Goal: Task Accomplishment & Management: Manage account settings

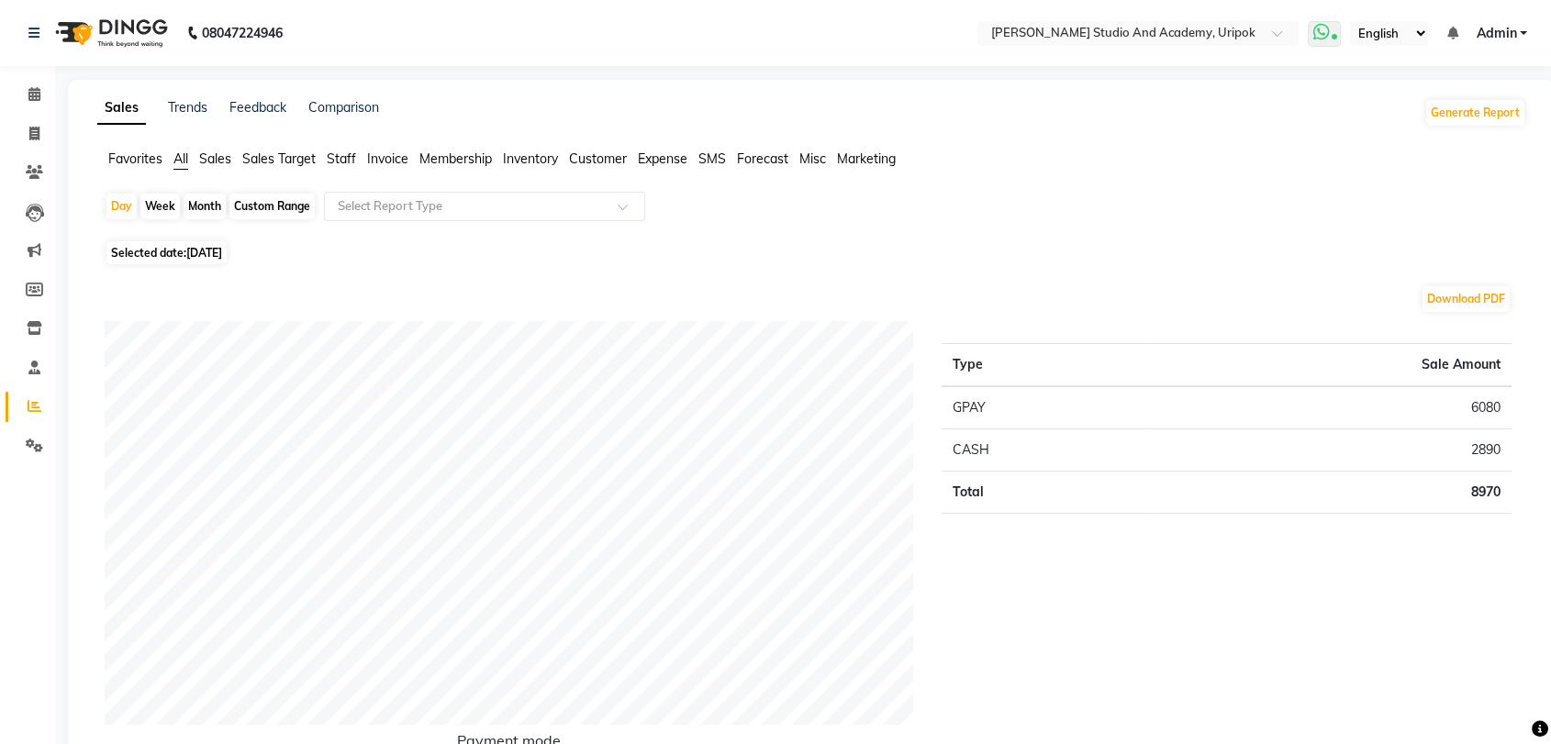
click at [1323, 40] on span at bounding box center [1323, 34] width 33 height 26
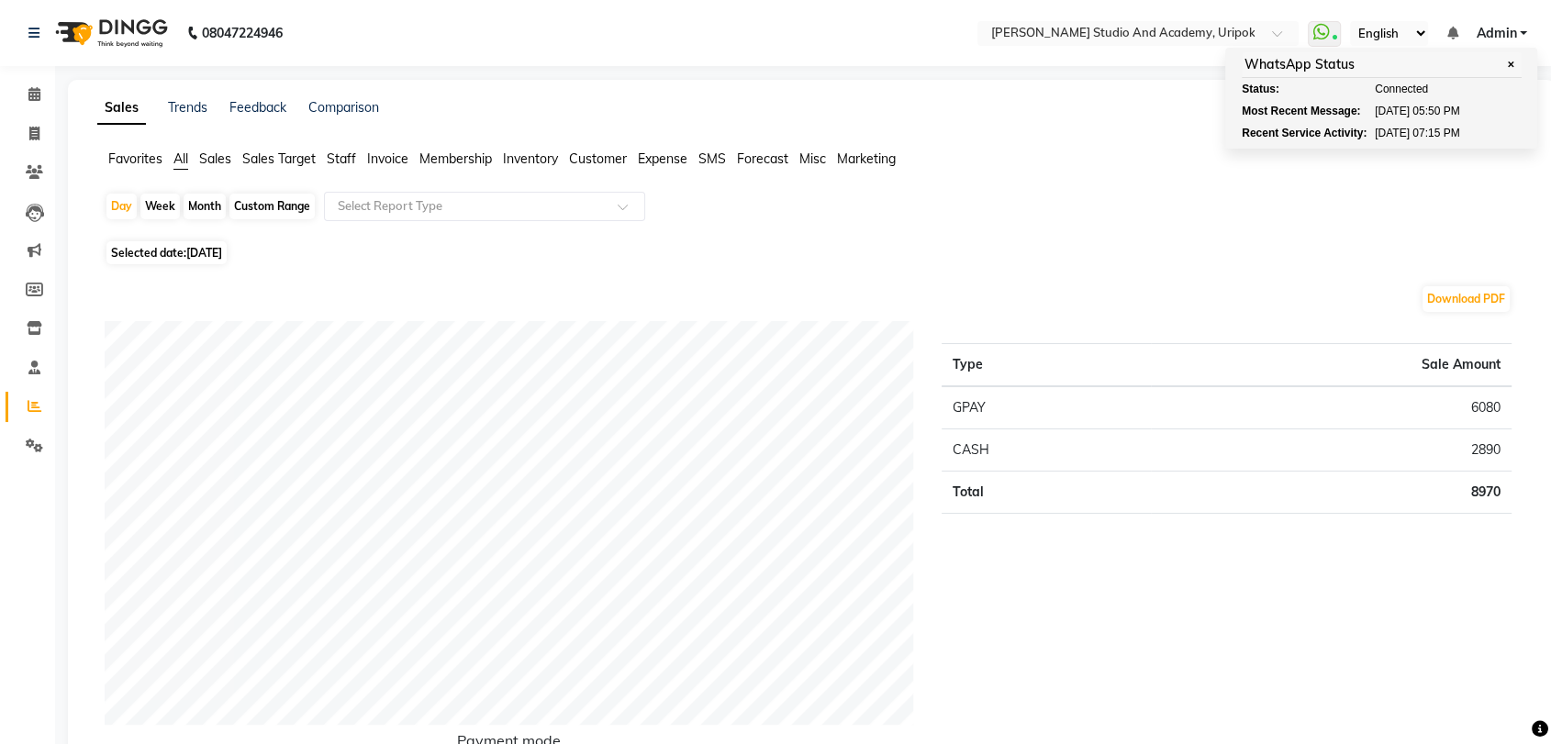
click at [1057, 196] on div "Day Week Month Custom Range Select Report Type" at bounding box center [812, 214] width 1414 height 44
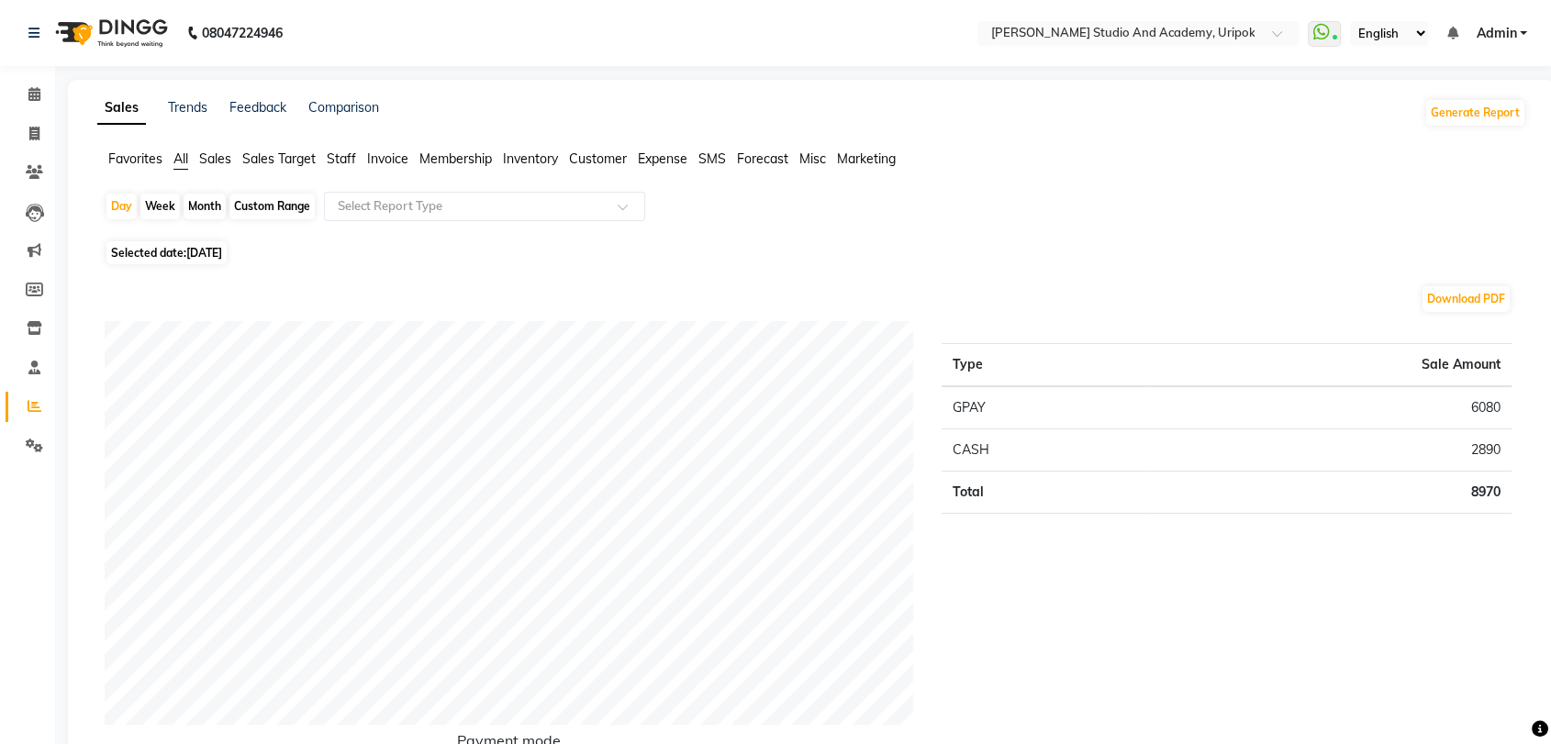
click at [100, 36] on img at bounding box center [110, 32] width 126 height 51
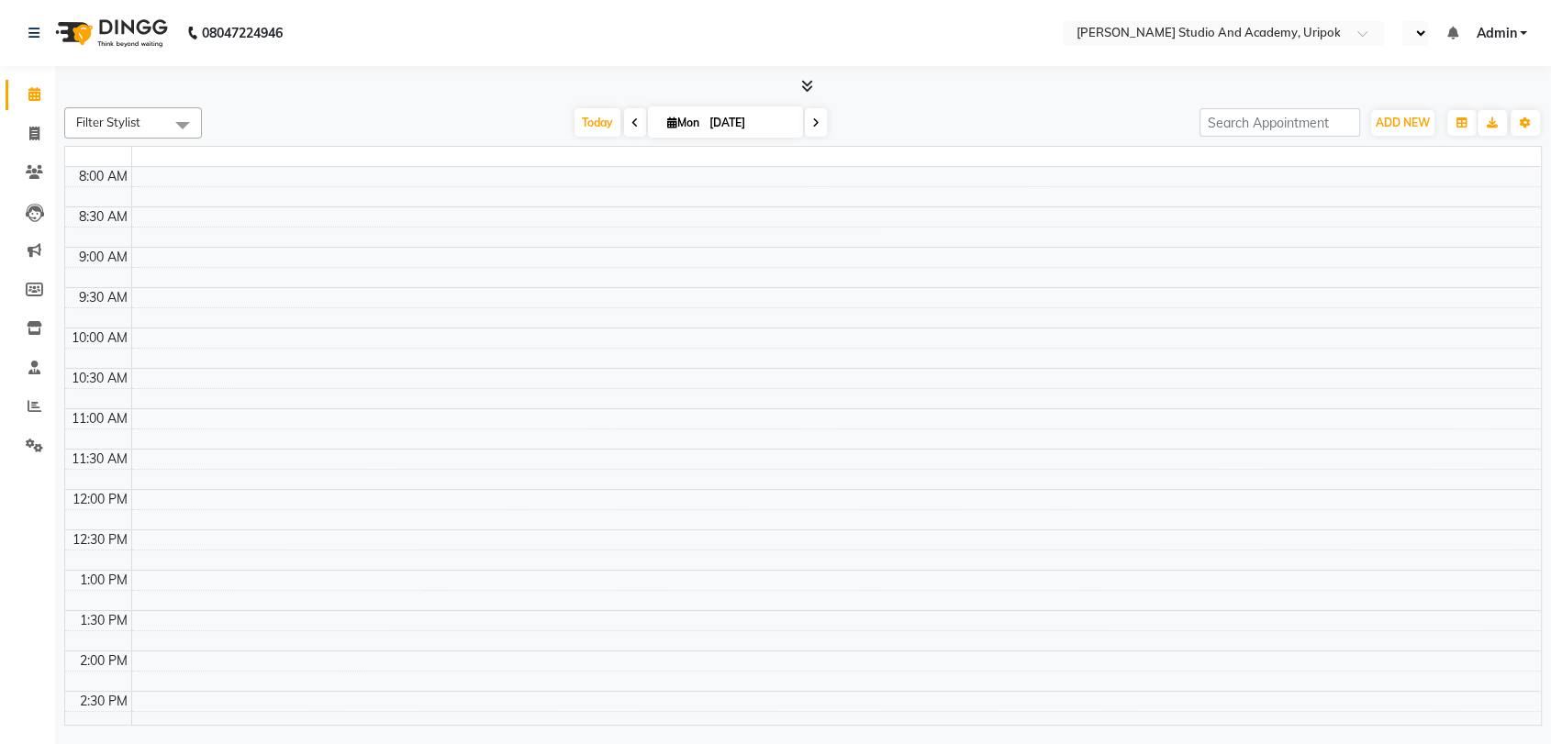
select select "en"
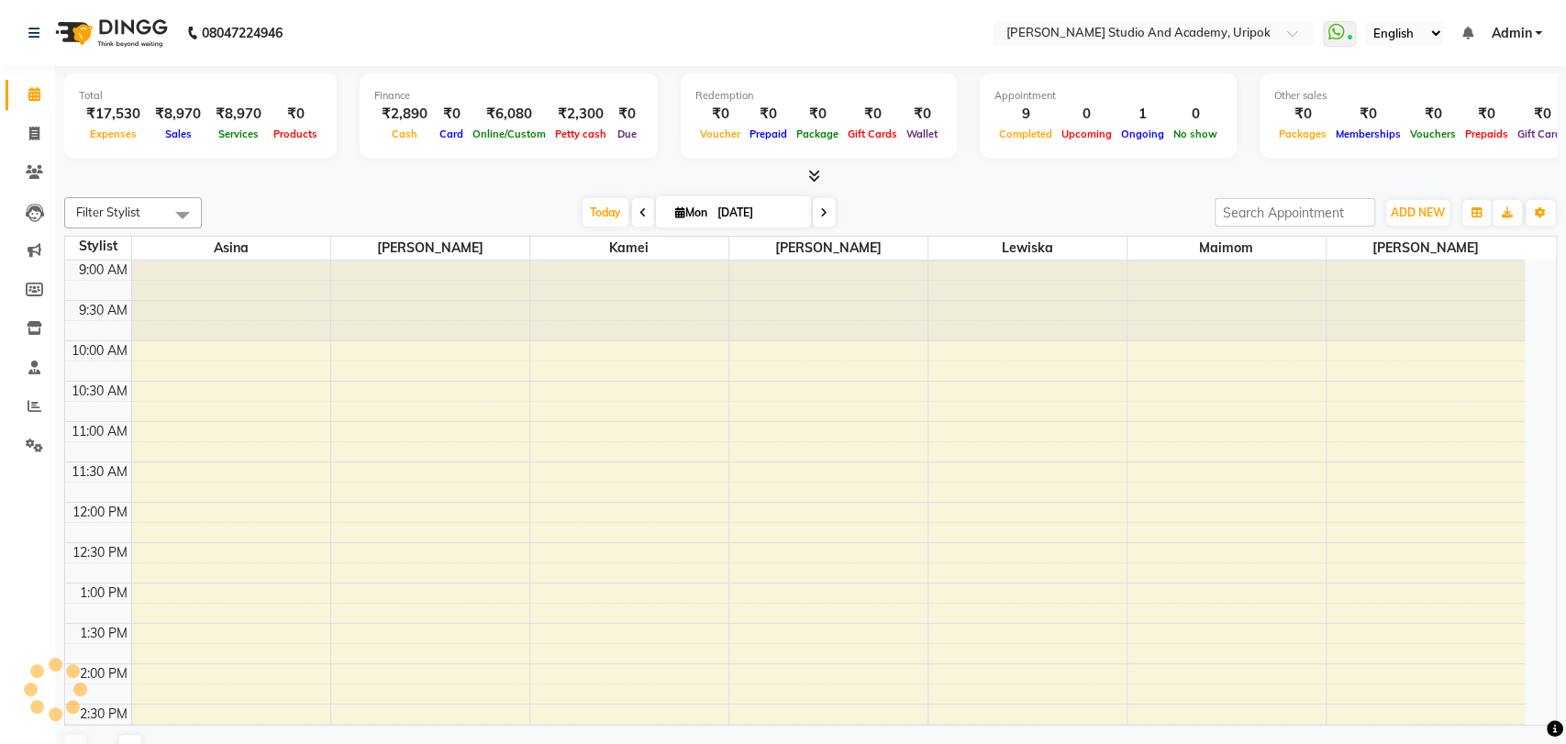
select select "en"
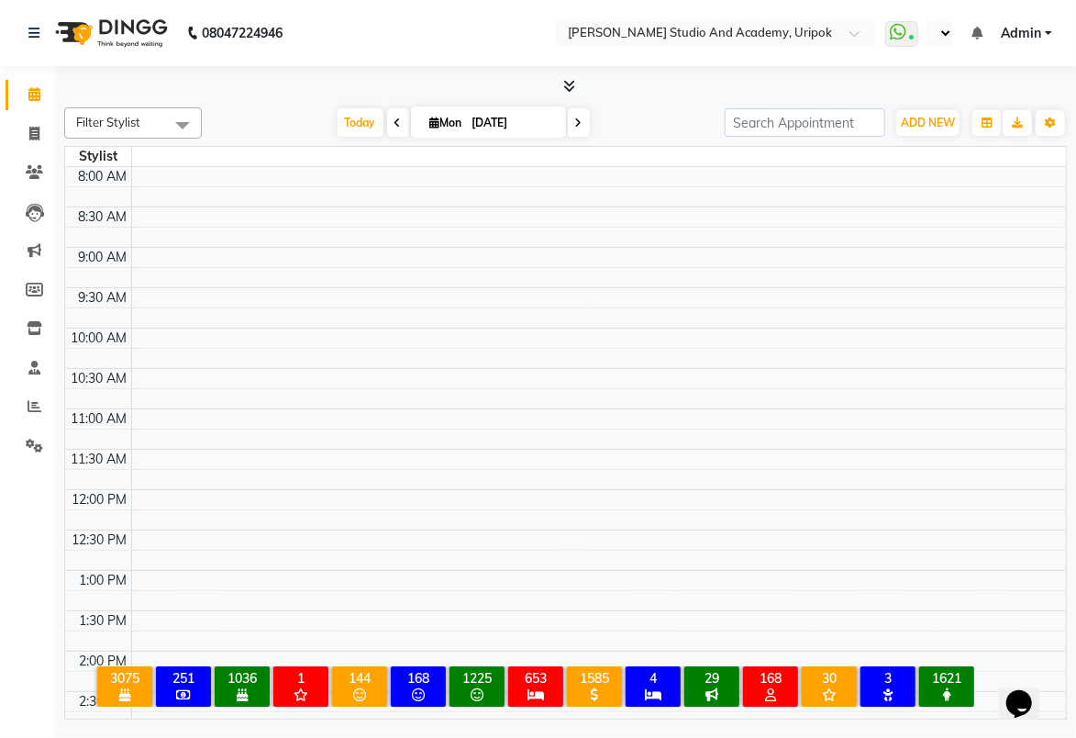
select select "en"
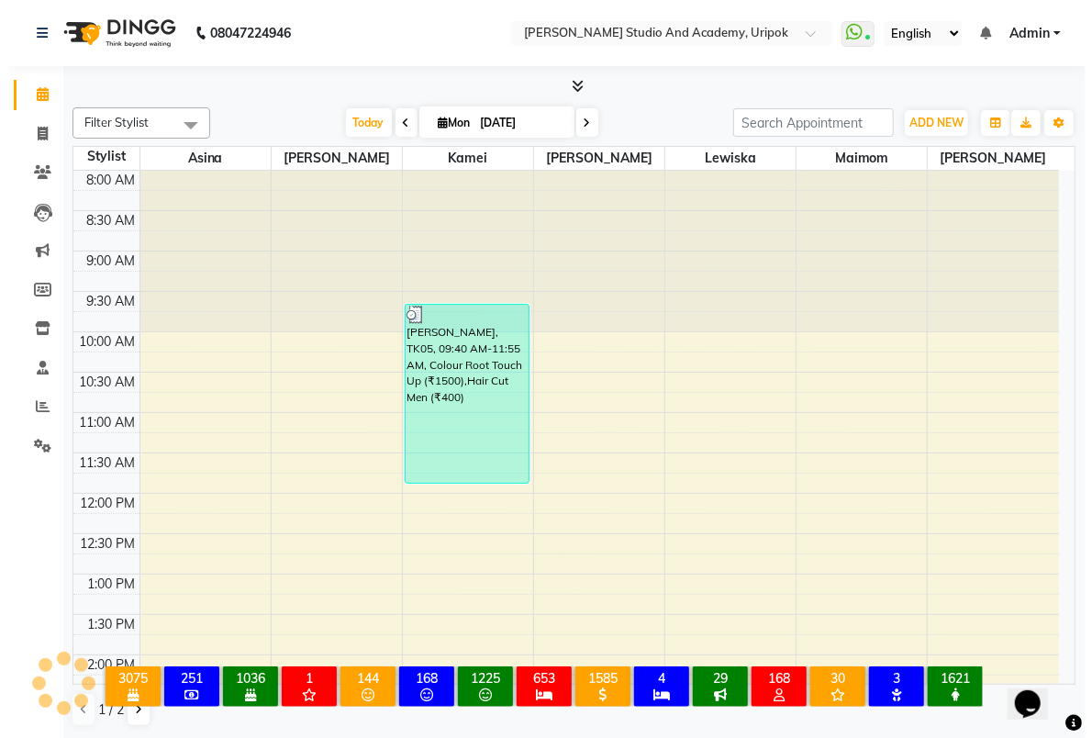
scroll to position [411, 0]
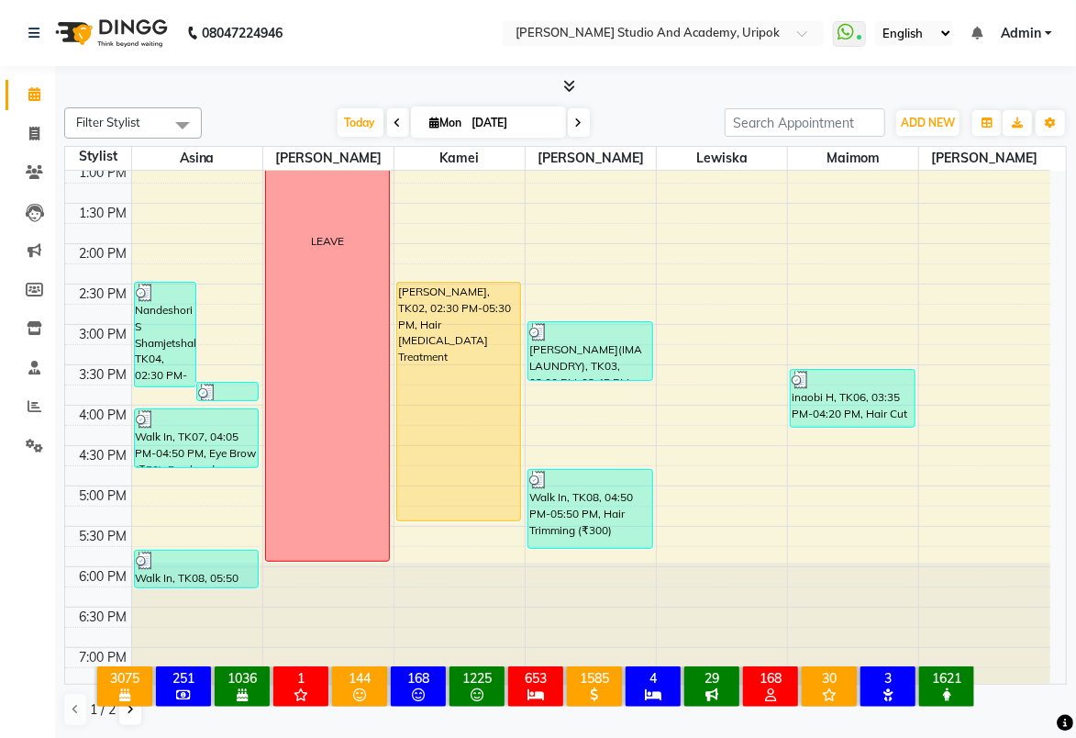
click at [1047, 33] on link "Admin" at bounding box center [1026, 33] width 51 height 19
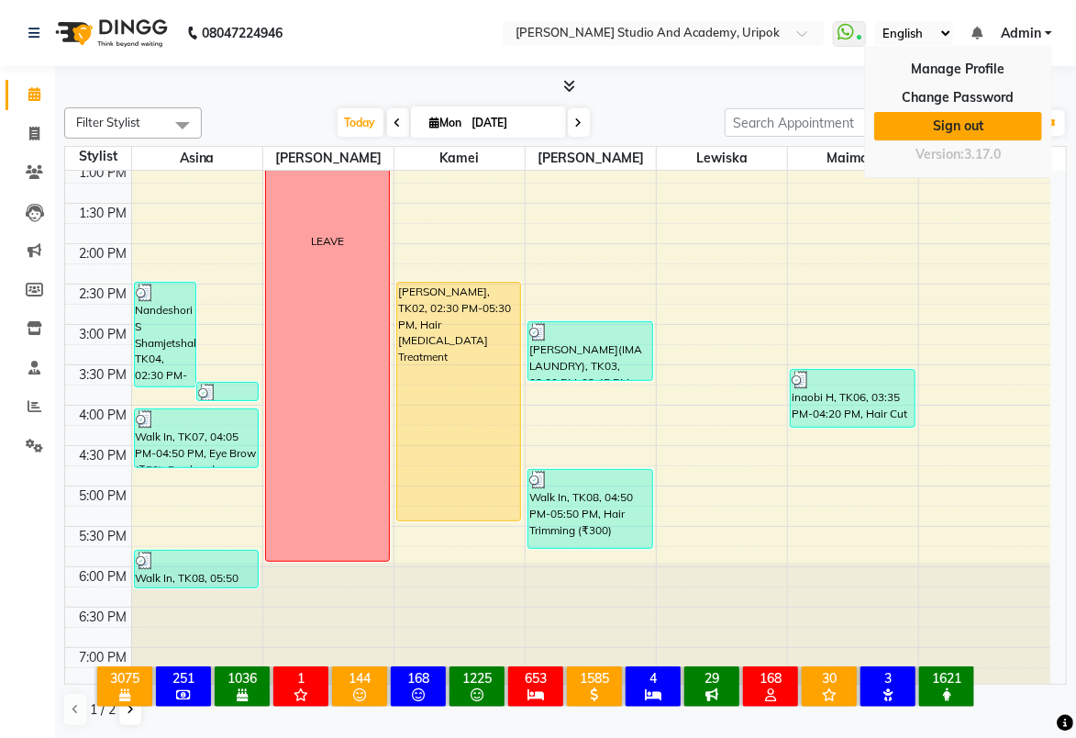
click at [990, 128] on link "Sign out" at bounding box center [958, 126] width 168 height 28
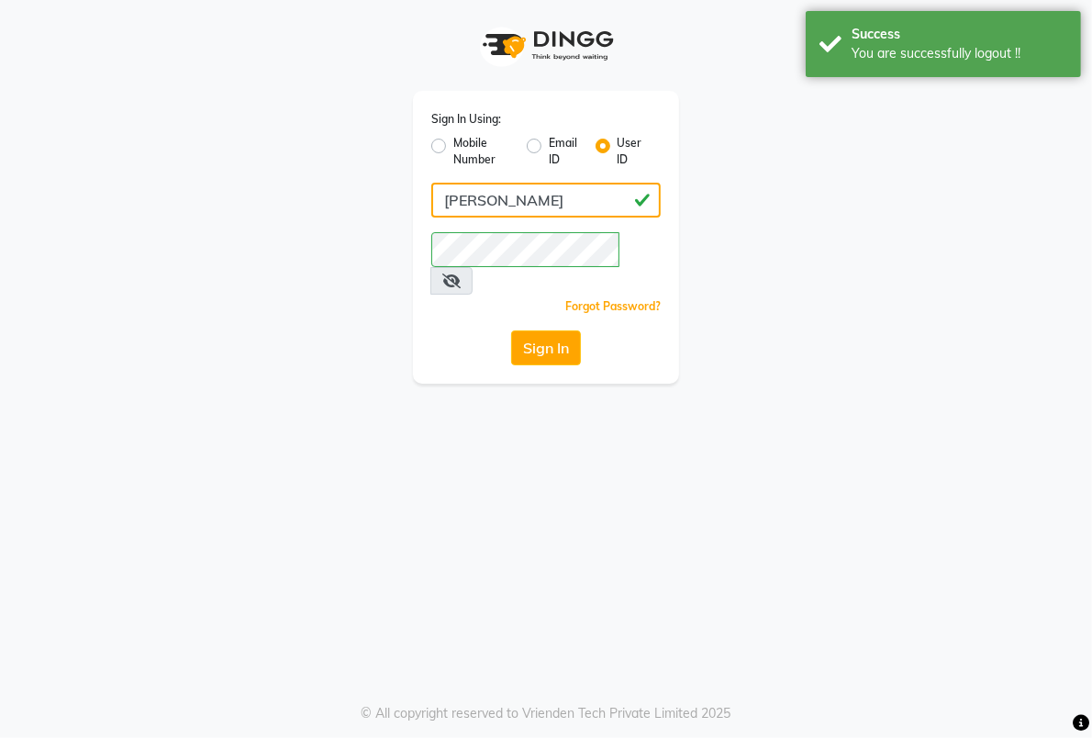
click at [524, 205] on input "[PERSON_NAME]" at bounding box center [545, 200] width 229 height 35
type input "r"
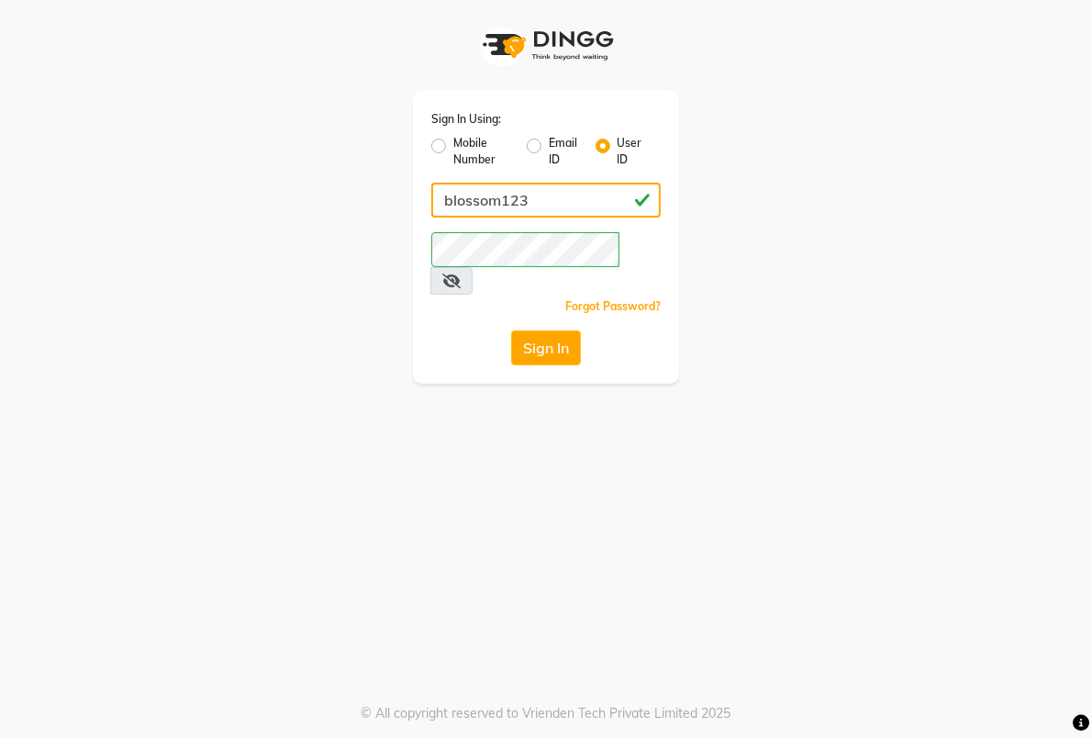
type input "blossom123"
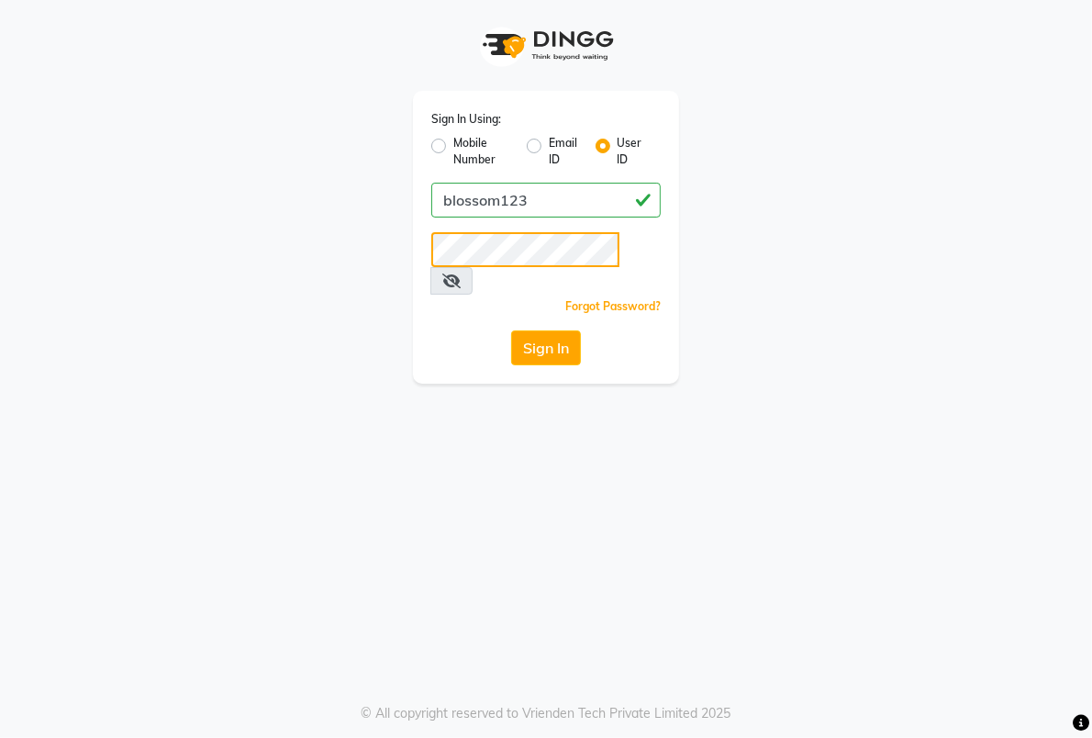
click at [511, 330] on button "Sign In" at bounding box center [546, 347] width 70 height 35
